Goal: Task Accomplishment & Management: Manage account settings

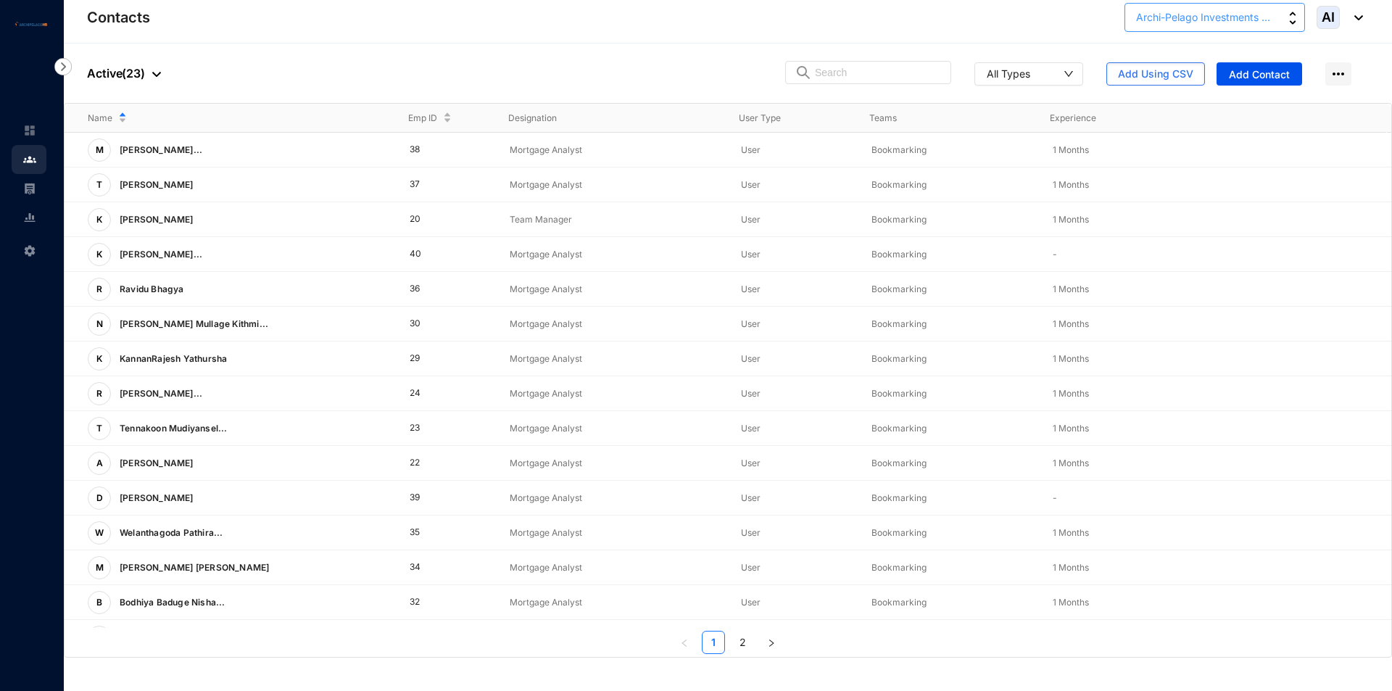
click at [1163, 25] on span "Archi-Pelago Investments ..." at bounding box center [1203, 17] width 134 height 16
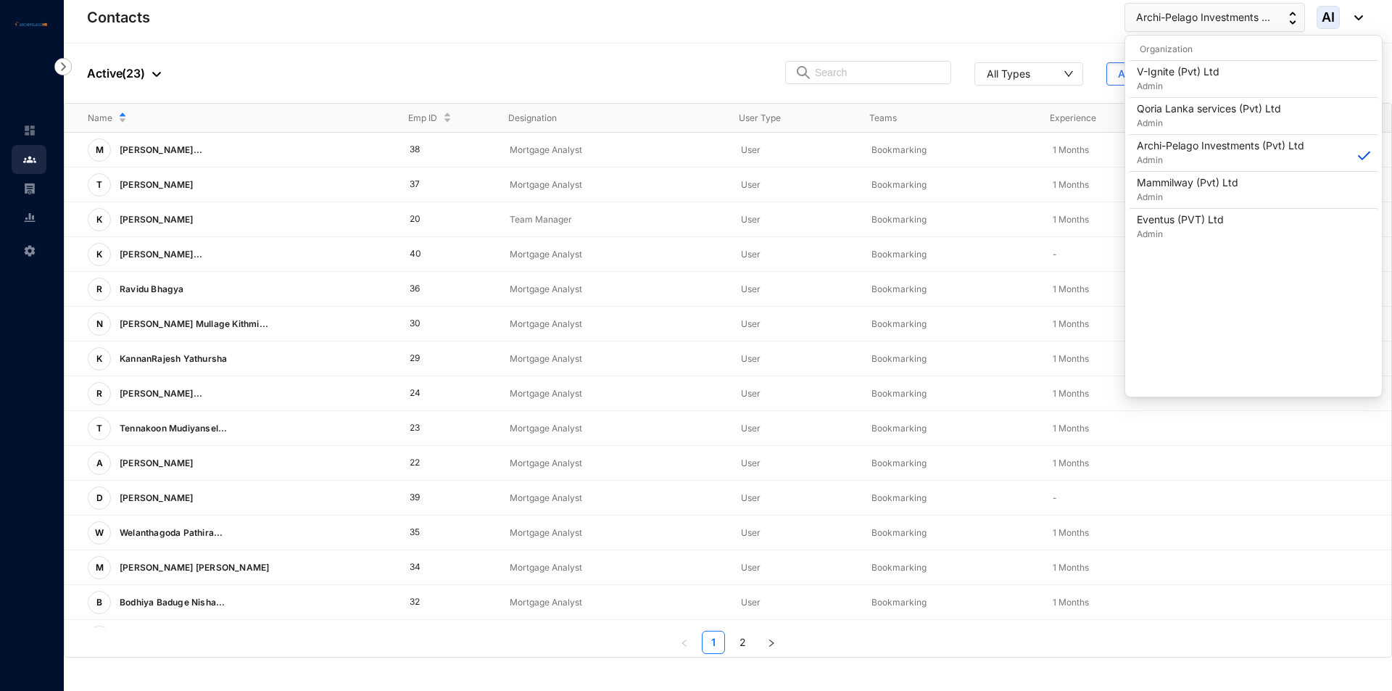
click at [1039, 30] on div "Contacts Archi-Pelago Investments ... AI" at bounding box center [725, 17] width 1276 height 29
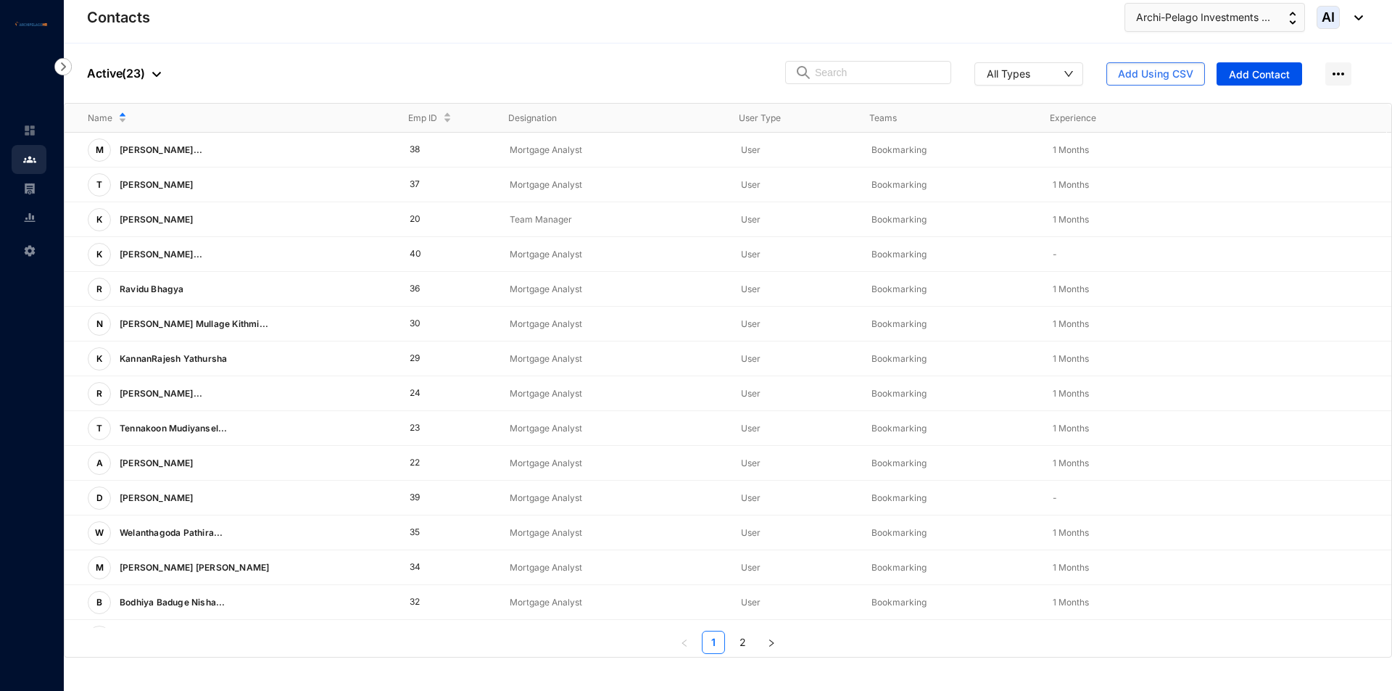
click at [1365, 14] on header "Contacts Archi-Pelago Investments ... AI" at bounding box center [728, 21] width 1328 height 43
click at [1356, 17] on img at bounding box center [1355, 17] width 16 height 5
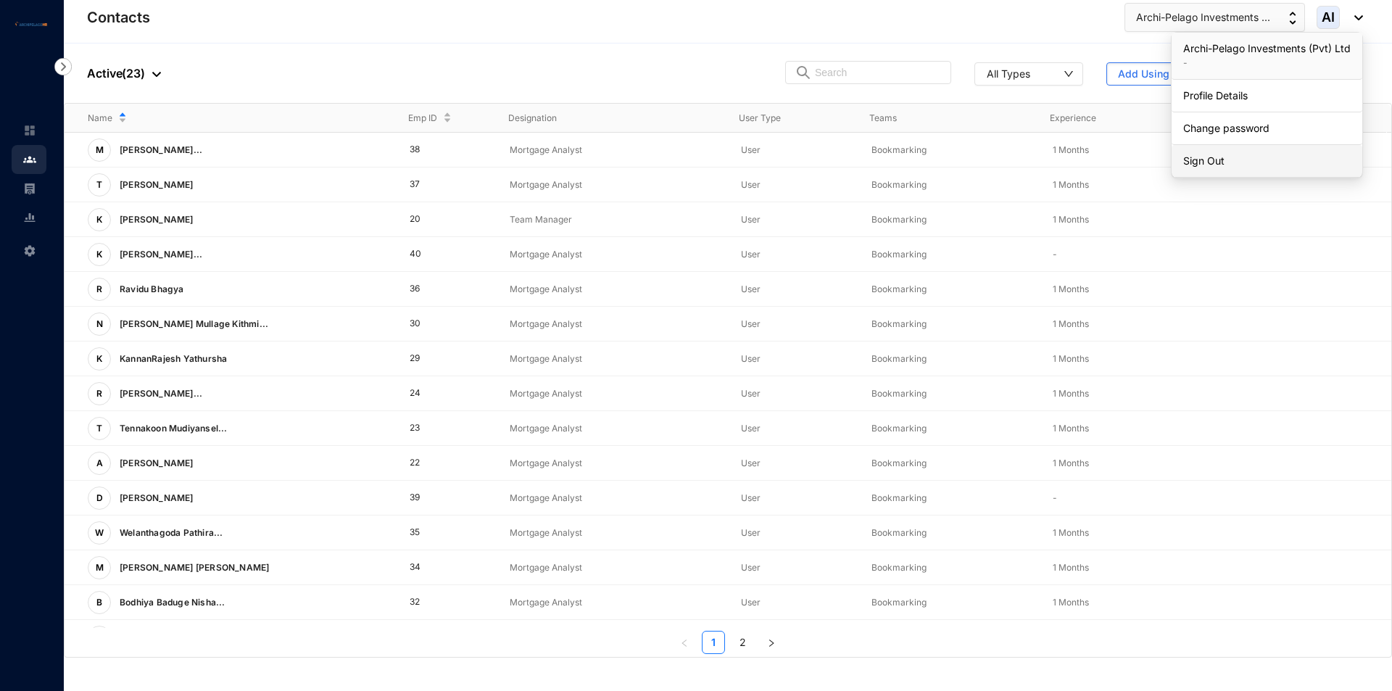
click at [1232, 168] on link "Sign Out" at bounding box center [1266, 161] width 167 height 14
